Goal: Transaction & Acquisition: Purchase product/service

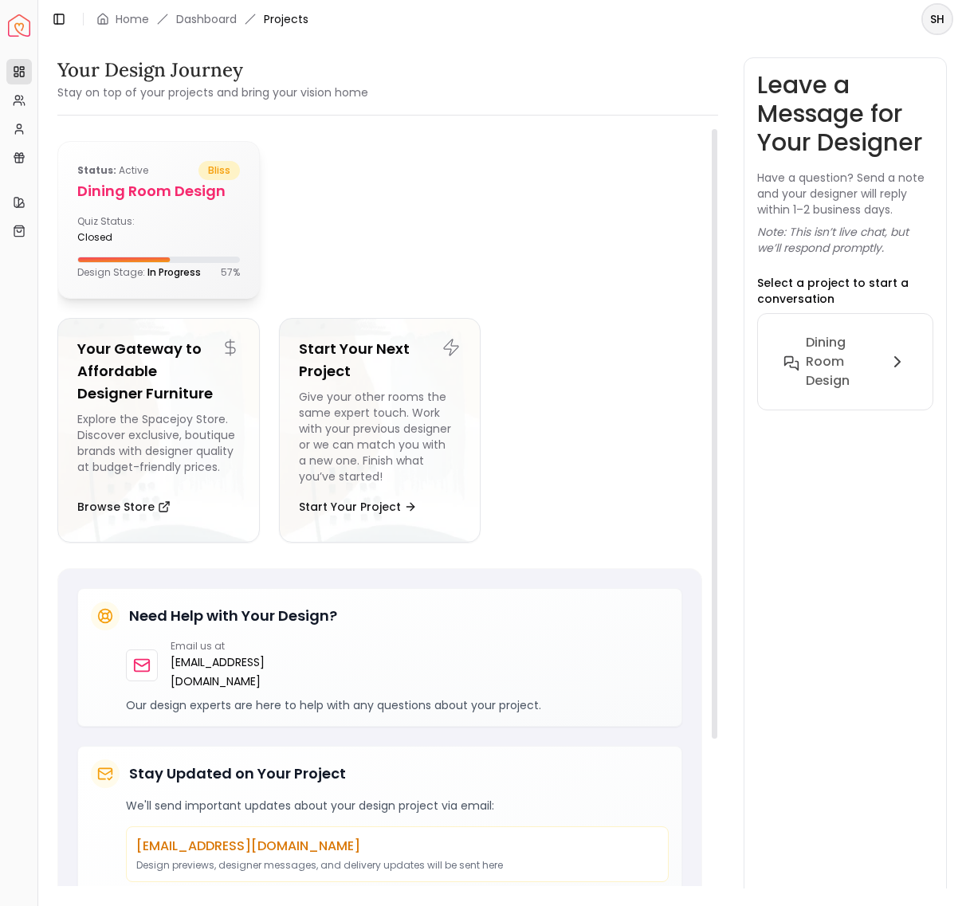
click at [214, 166] on span "bliss" at bounding box center [218, 170] width 41 height 19
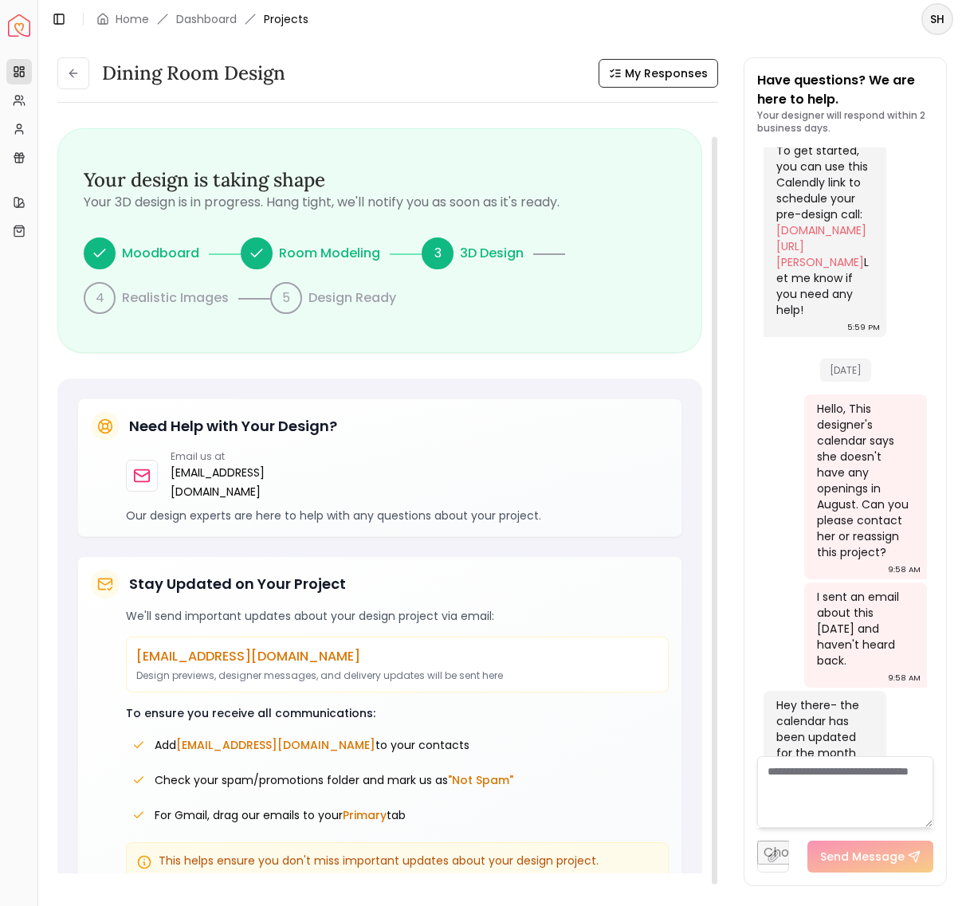
scroll to position [22, 0]
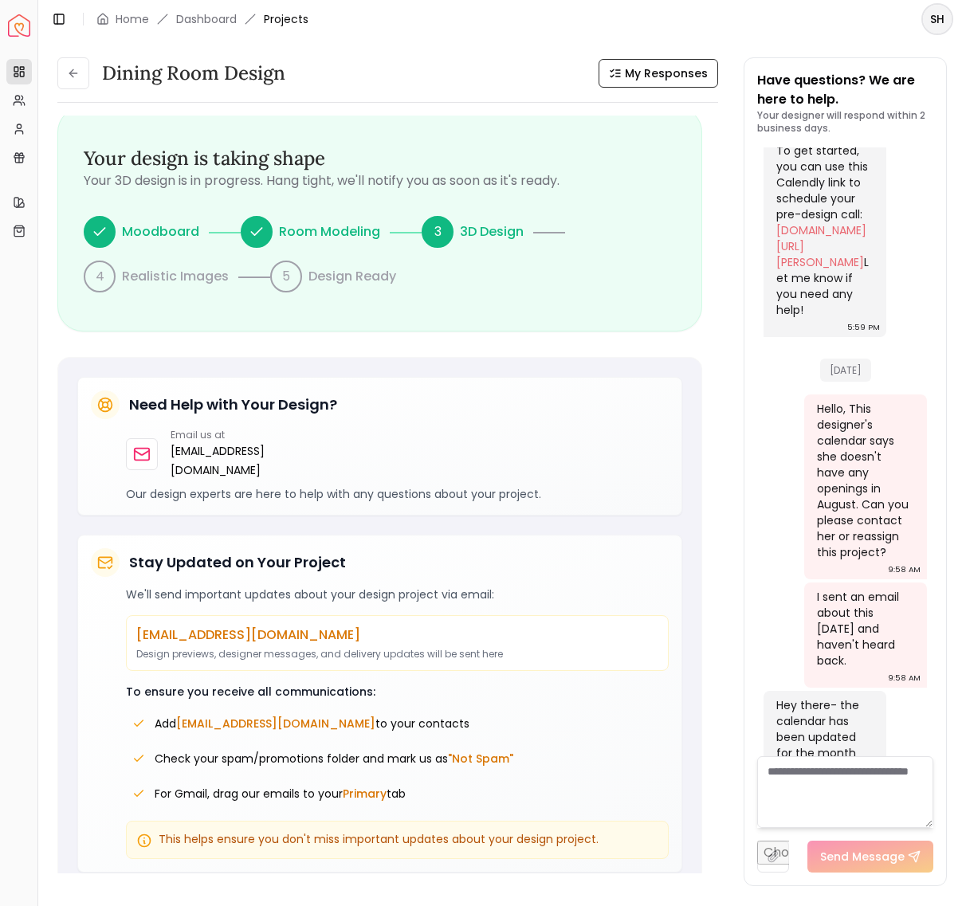
click at [19, 26] on img "Spacejoy" at bounding box center [19, 25] width 22 height 22
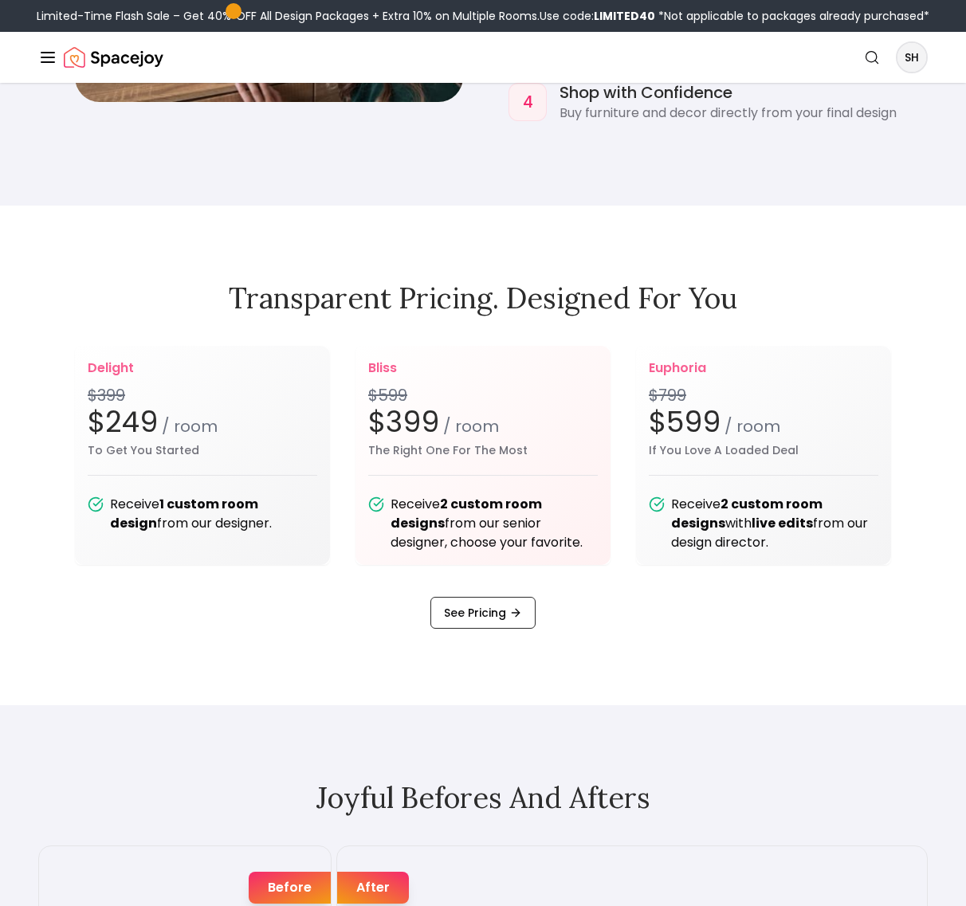
scroll to position [2072, 0]
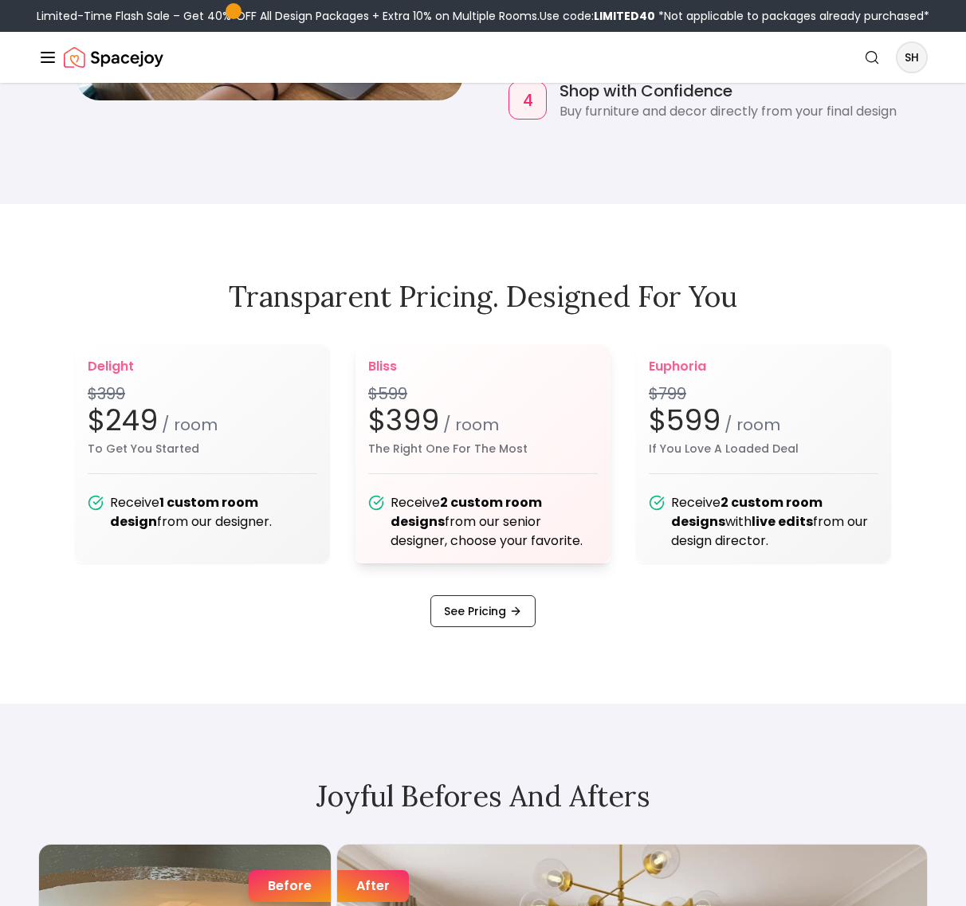
click at [464, 521] on div "Receive 2 custom room designs from our senior designer, choose your favorite." at bounding box center [493, 521] width 207 height 57
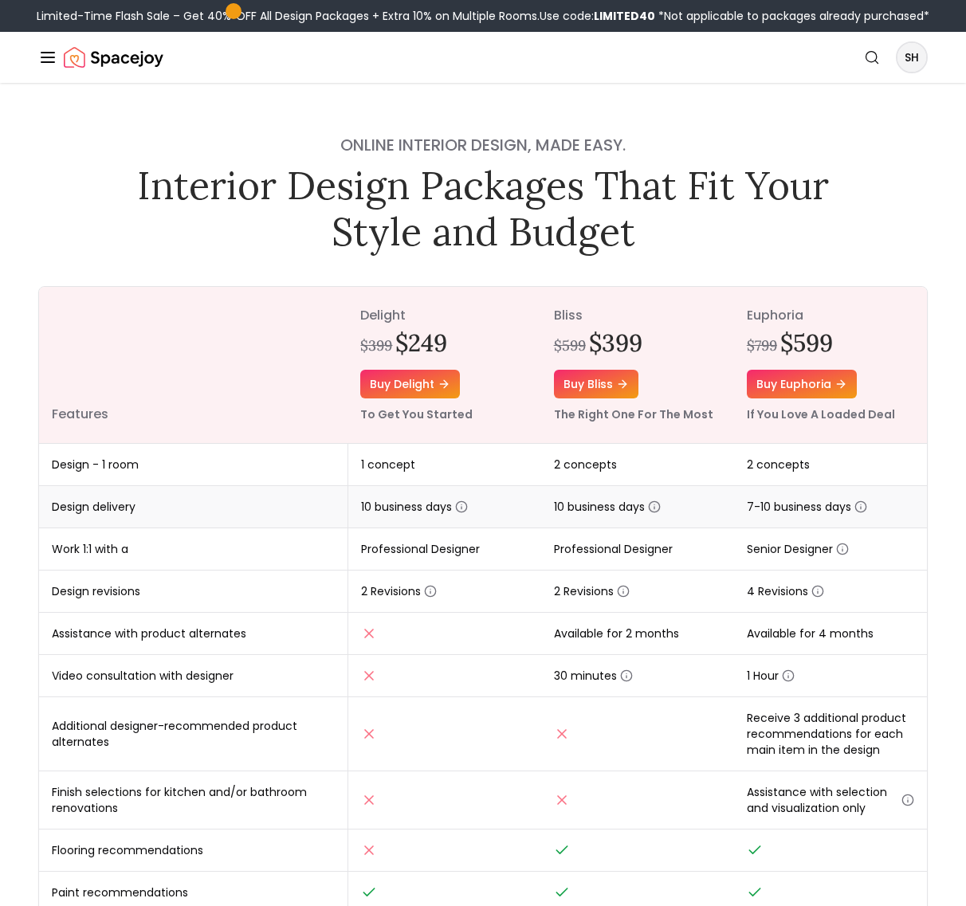
click at [657, 507] on icon "button" at bounding box center [654, 506] width 13 height 13
